Goal: Information Seeking & Learning: Understand process/instructions

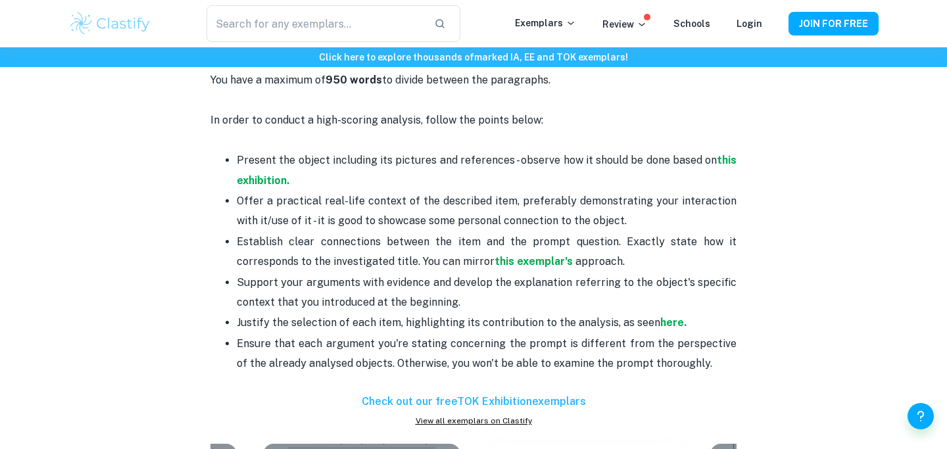
scroll to position [810, 0]
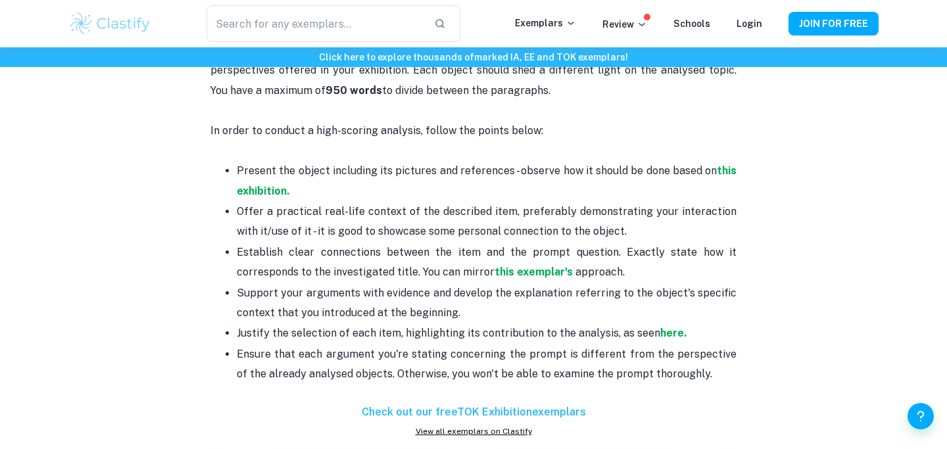
click at [320, 182] on p "Present the object including its pictures and references - observe how it shoul…" at bounding box center [487, 181] width 500 height 40
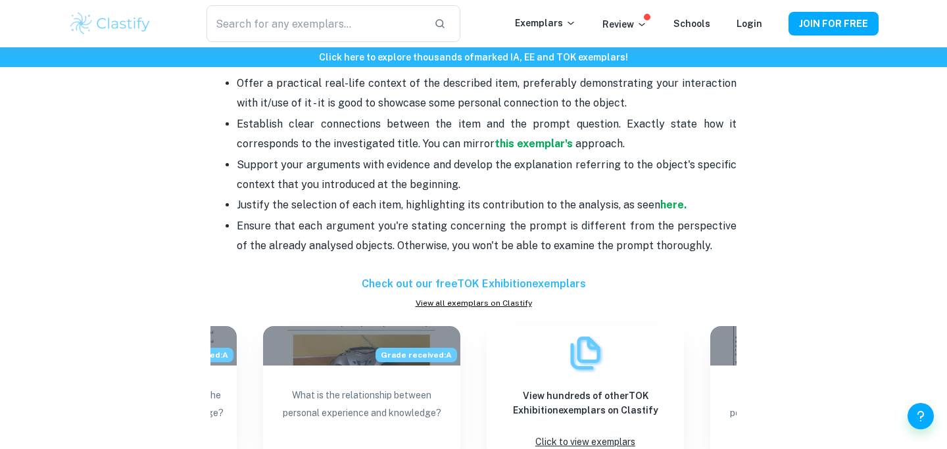
scroll to position [826, 0]
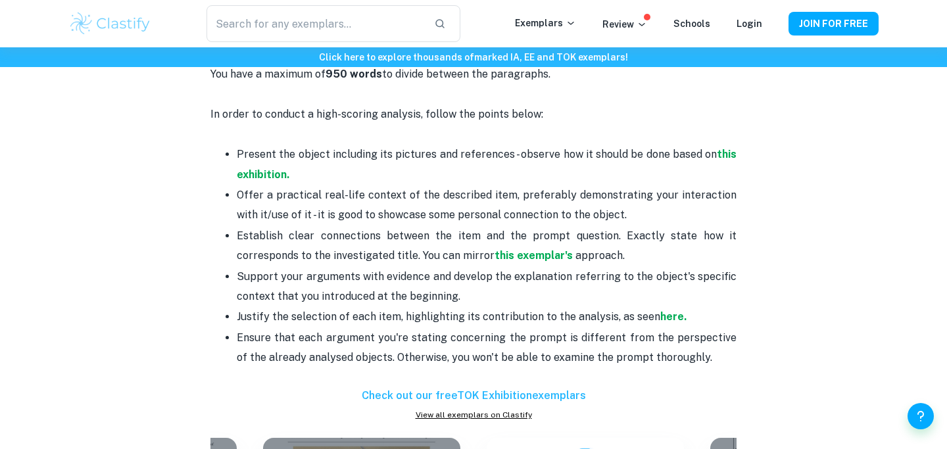
click at [258, 131] on p "In order to conduct a high-scoring analysis, follow the points below:" at bounding box center [473, 125] width 526 height 40
click at [264, 124] on p "In order to conduct a high-scoring analysis, follow the points below:" at bounding box center [473, 125] width 526 height 40
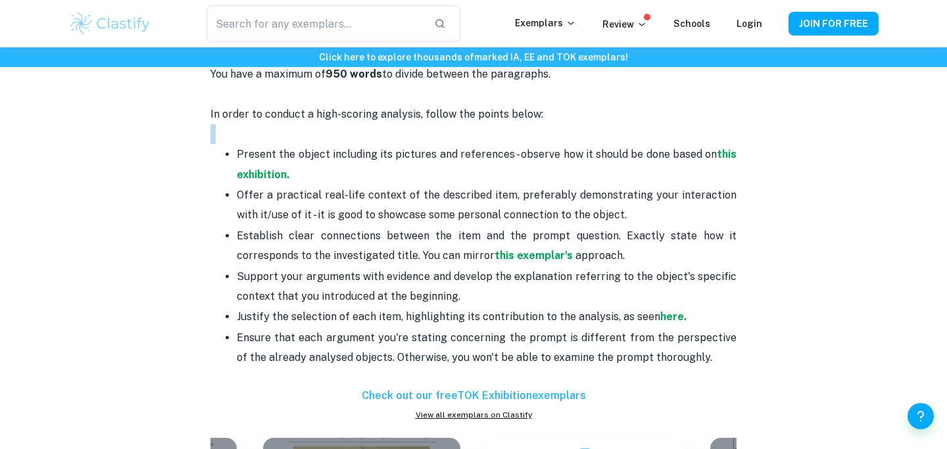
click at [264, 124] on p "In order to conduct a high-scoring analysis, follow the points below:" at bounding box center [473, 125] width 526 height 40
click at [256, 121] on p "In order to conduct a high-scoring analysis, follow the points below:" at bounding box center [473, 125] width 526 height 40
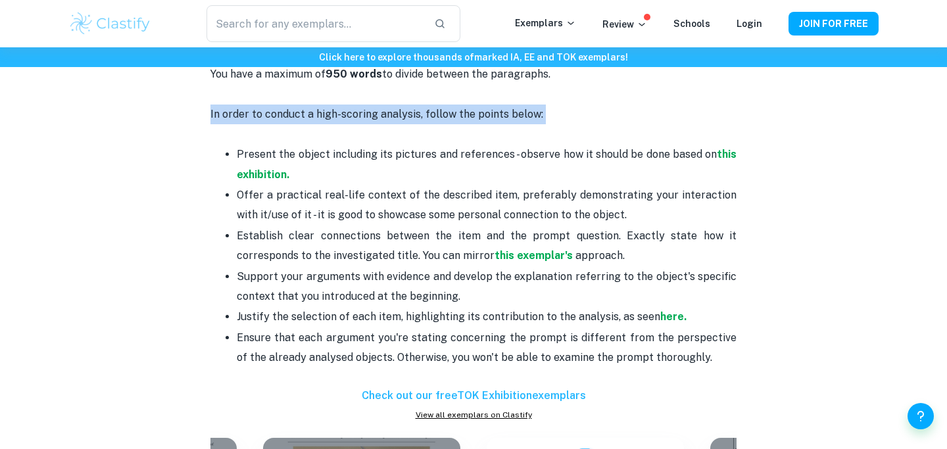
click at [256, 121] on p "In order to conduct a high-scoring analysis, follow the points below:" at bounding box center [473, 125] width 526 height 40
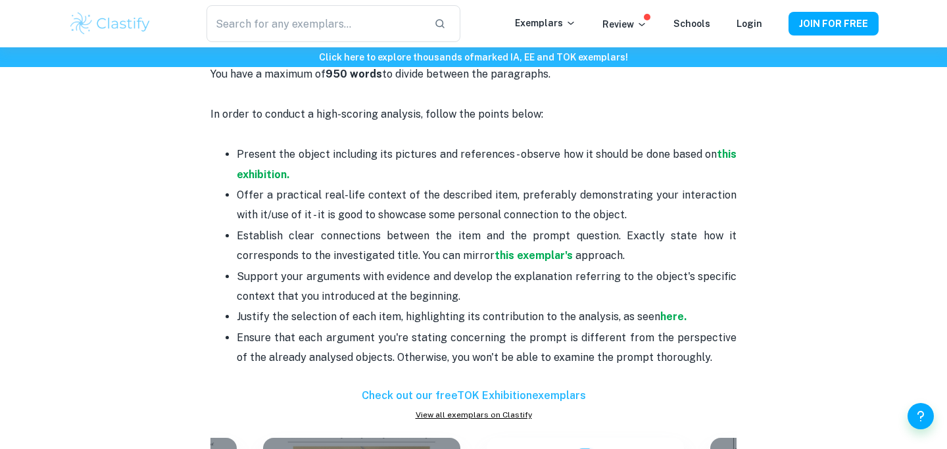
click at [183, 125] on div "TOK exhibition format and structure By [PERSON_NAME] • [DATE] Get feedback on y…" at bounding box center [473, 162] width 810 height 1775
click at [237, 150] on li "Present the object including its pictures and references - observe how it shoul…" at bounding box center [487, 164] width 500 height 41
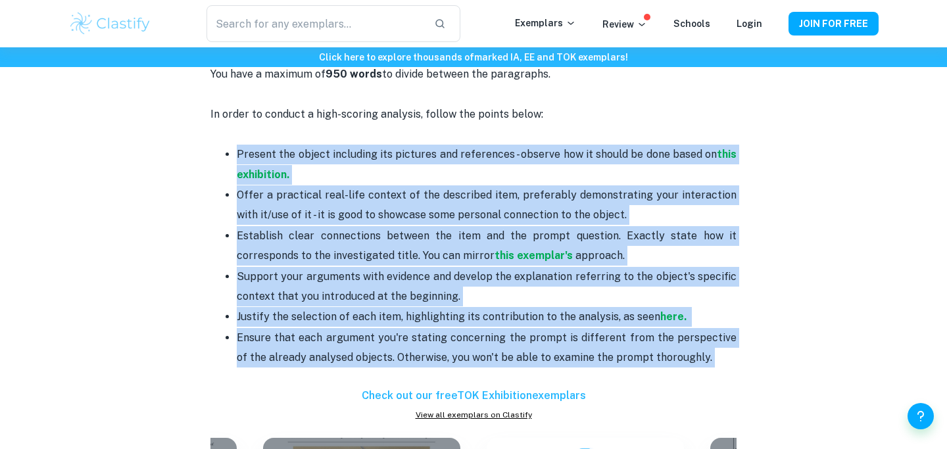
drag, startPoint x: 228, startPoint y: 150, endPoint x: 702, endPoint y: 354, distance: 516.4
click at [702, 354] on ul "Present the object including its pictures and references - observe how it shoul…" at bounding box center [473, 256] width 526 height 224
copy ul "Present the object including its pictures and references - observe how it shoul…"
click at [435, 216] on p "Offer a practical real-life context of the described item, preferably demonstra…" at bounding box center [487, 205] width 500 height 40
